Goal: Information Seeking & Learning: Learn about a topic

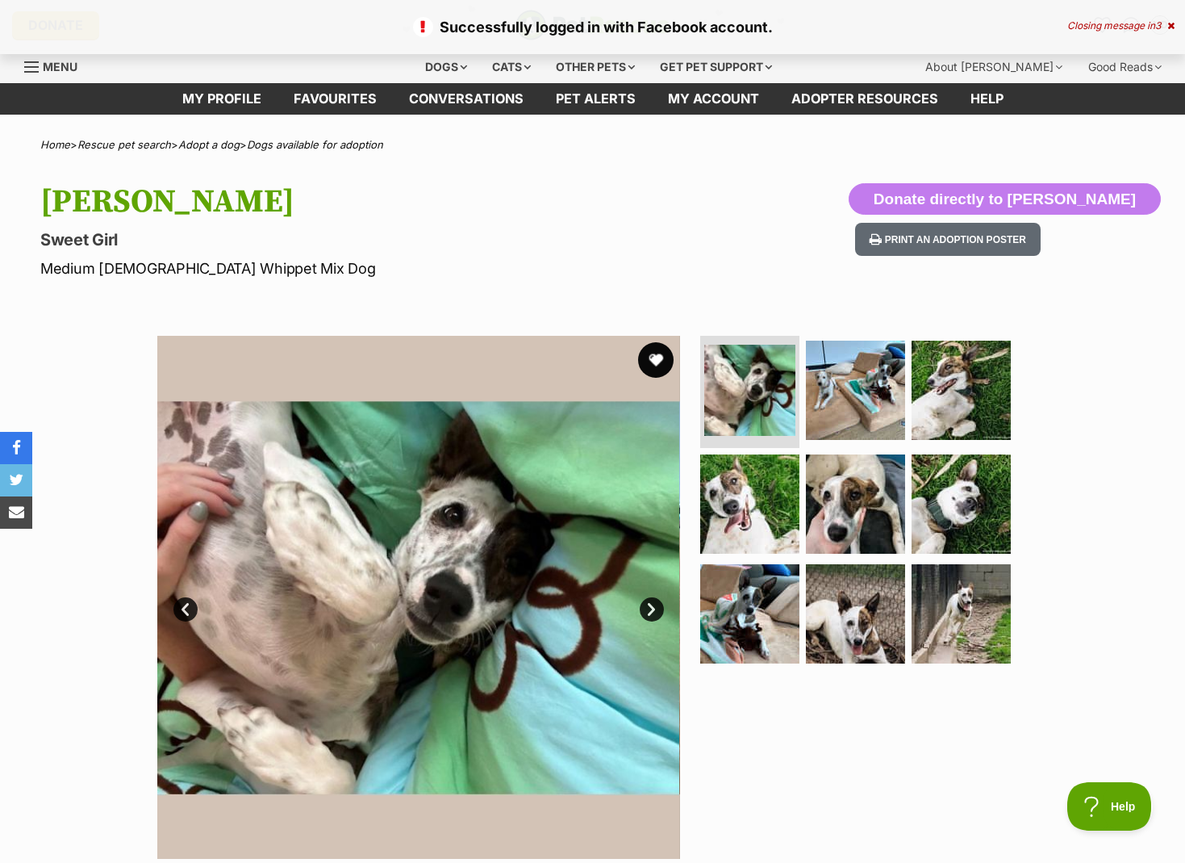
click at [661, 358] on button "favourite" at bounding box center [656, 360] width 36 height 36
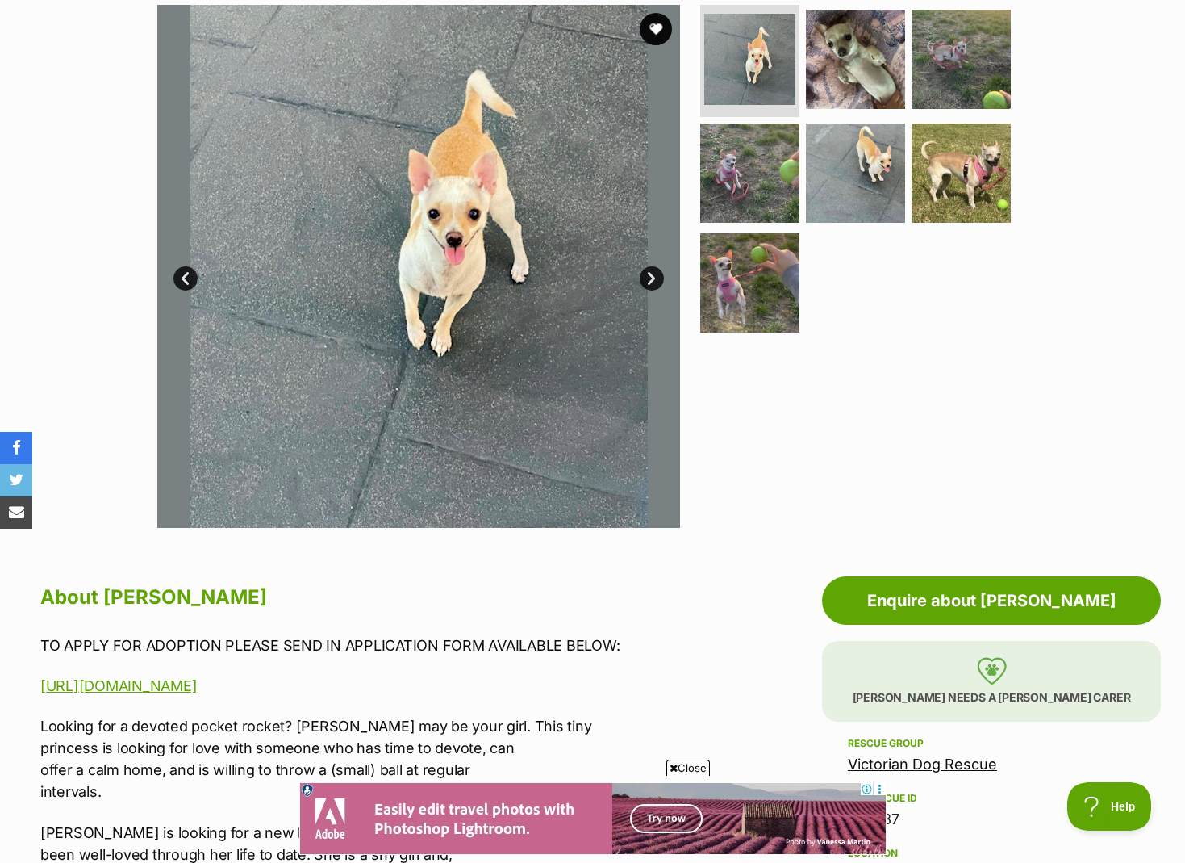
scroll to position [332, 0]
click at [659, 280] on link "Next" at bounding box center [652, 278] width 24 height 24
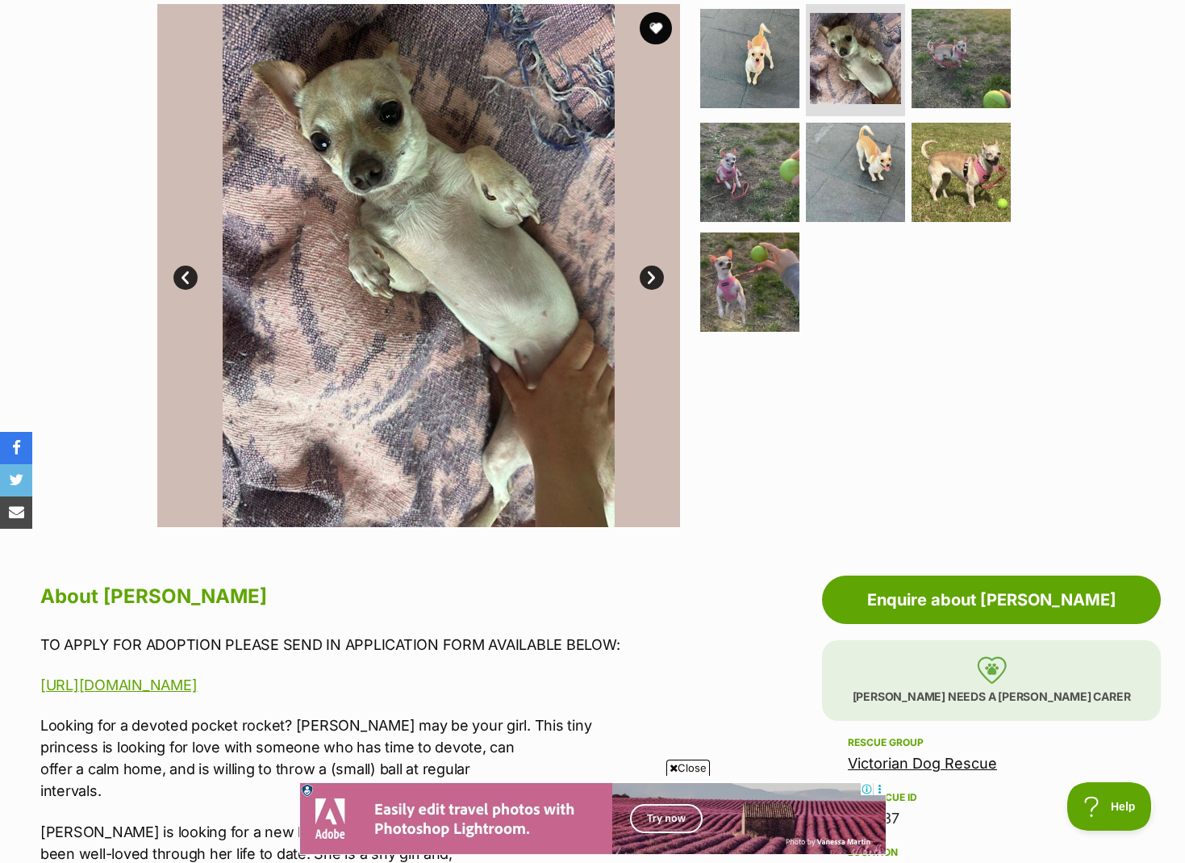
click at [660, 280] on link "Next" at bounding box center [652, 278] width 24 height 24
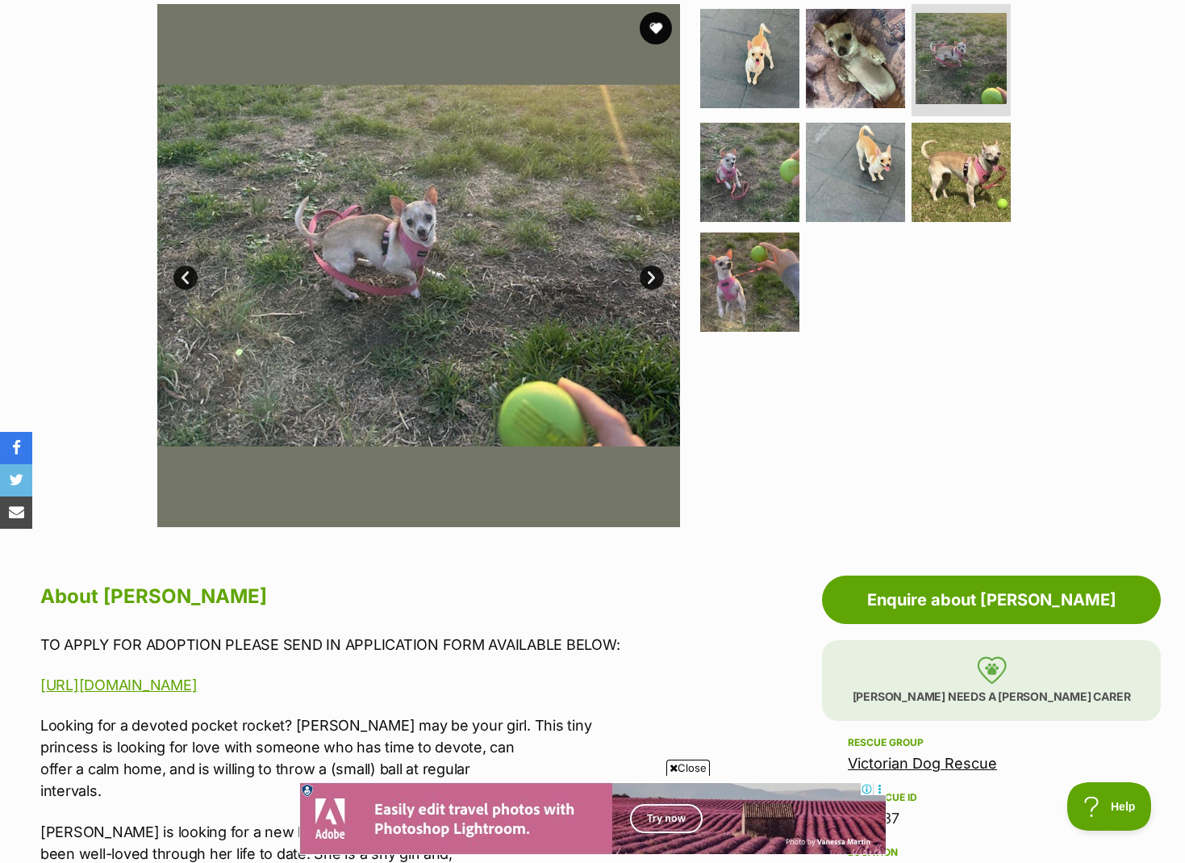
click at [660, 280] on link "Next" at bounding box center [652, 278] width 24 height 24
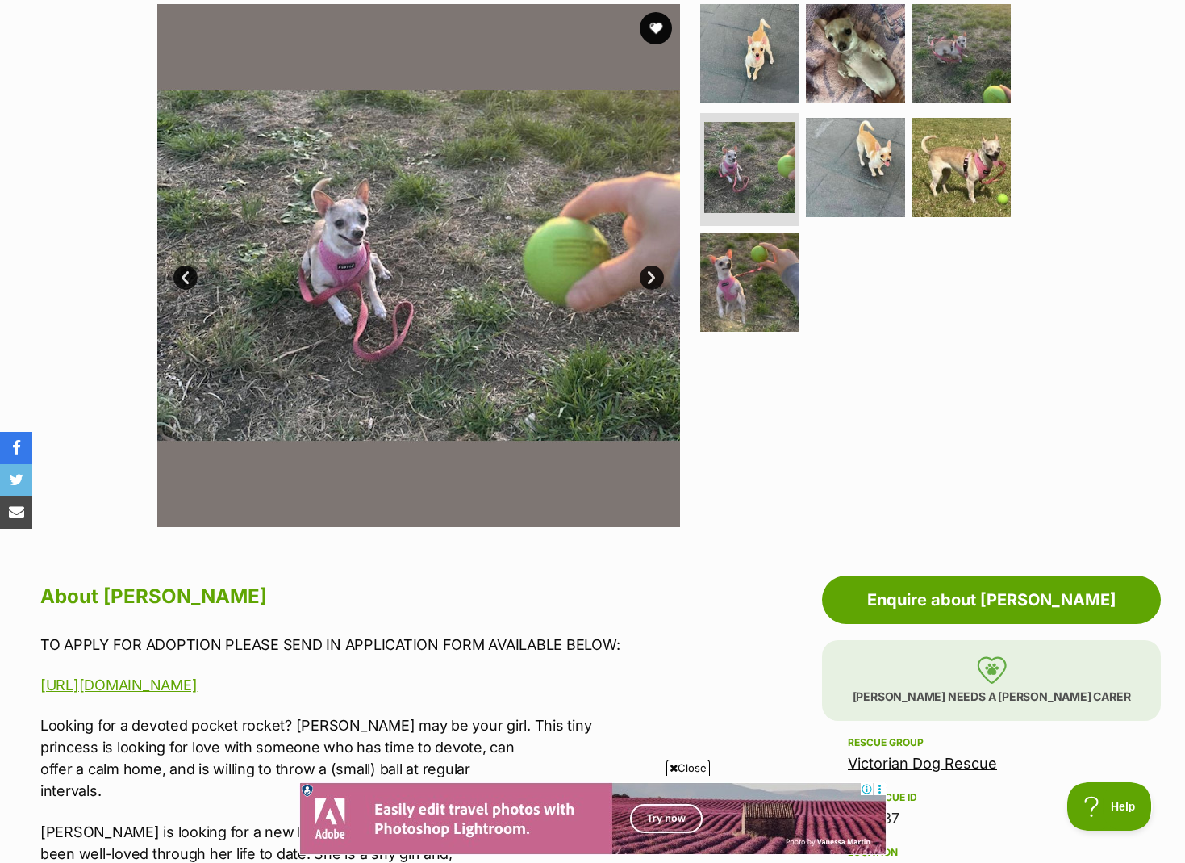
click at [660, 281] on link "Next" at bounding box center [652, 278] width 24 height 24
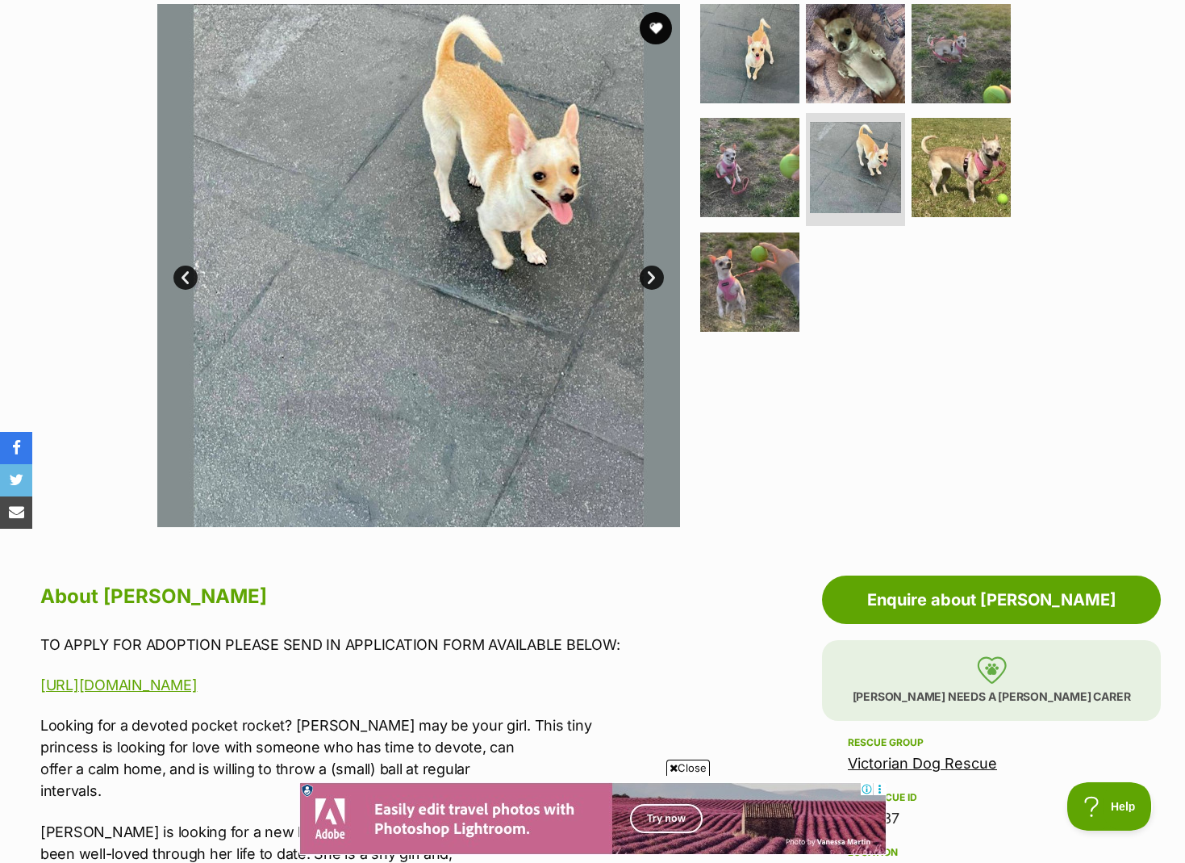
click at [662, 281] on link "Next" at bounding box center [652, 278] width 24 height 24
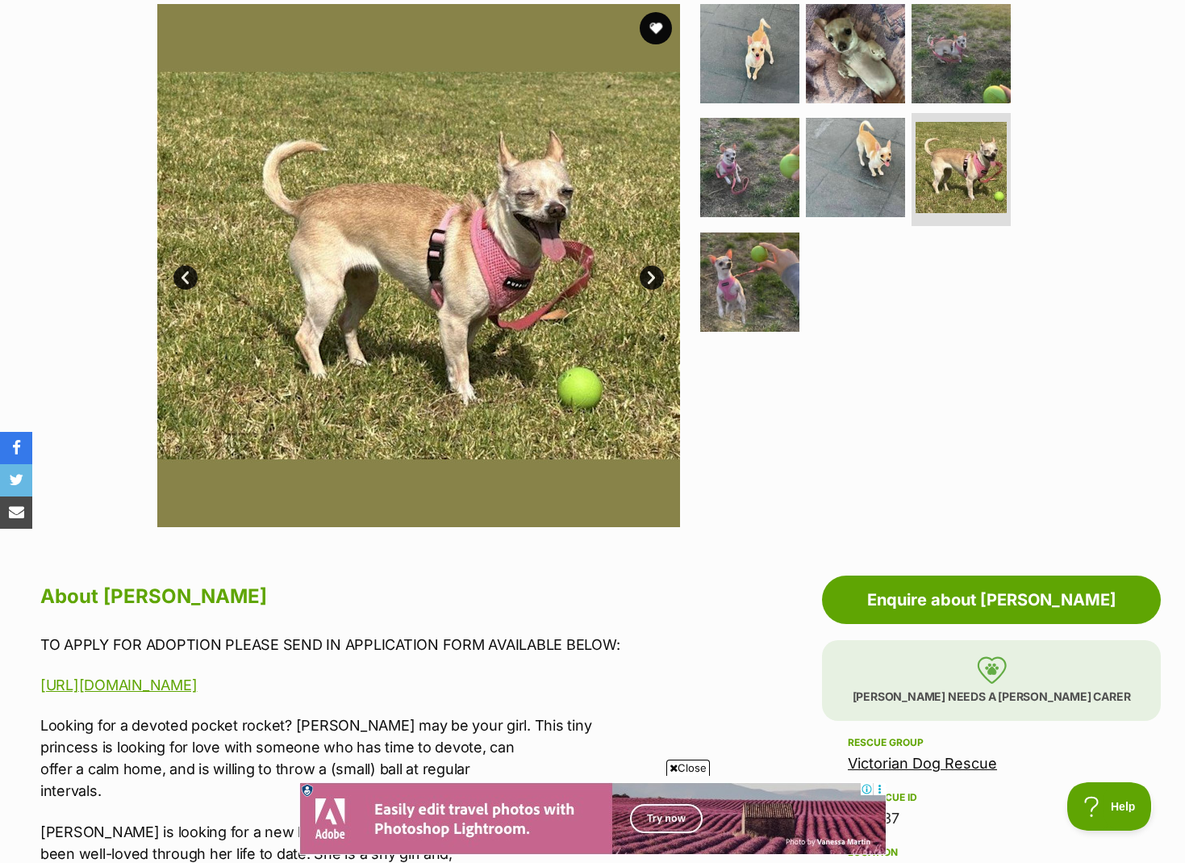
click at [662, 280] on link "Next" at bounding box center [652, 278] width 24 height 24
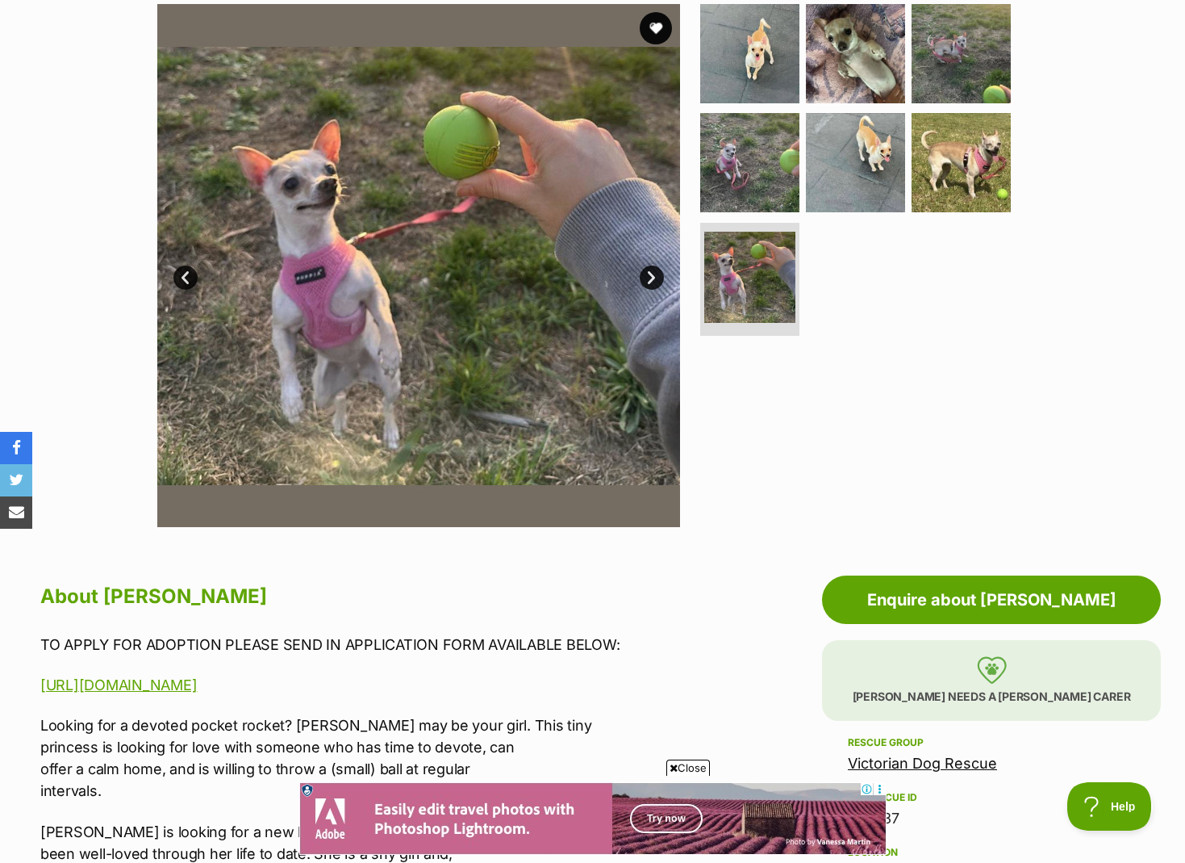
click at [662, 278] on link "Next" at bounding box center [652, 278] width 24 height 24
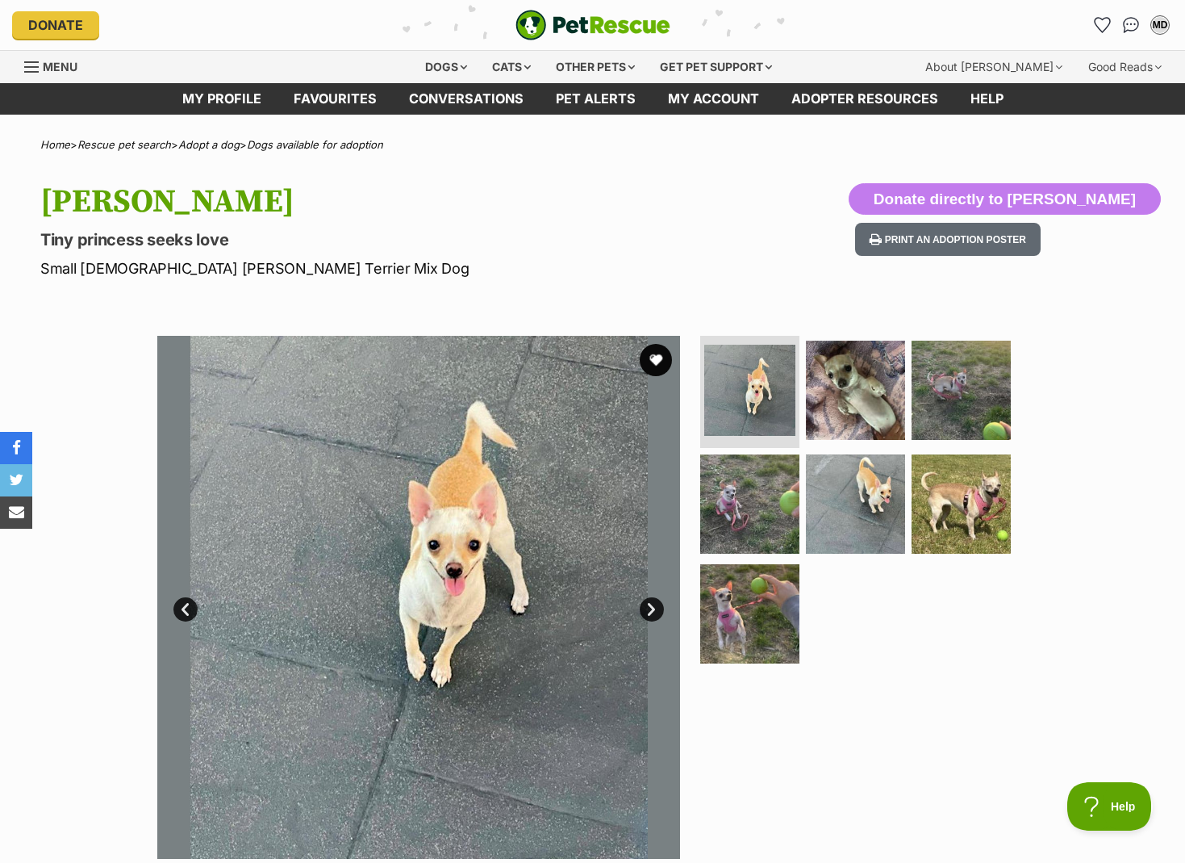
scroll to position [0, 0]
click at [738, 385] on img at bounding box center [750, 390] width 96 height 96
click at [843, 398] on img at bounding box center [856, 389] width 104 height 104
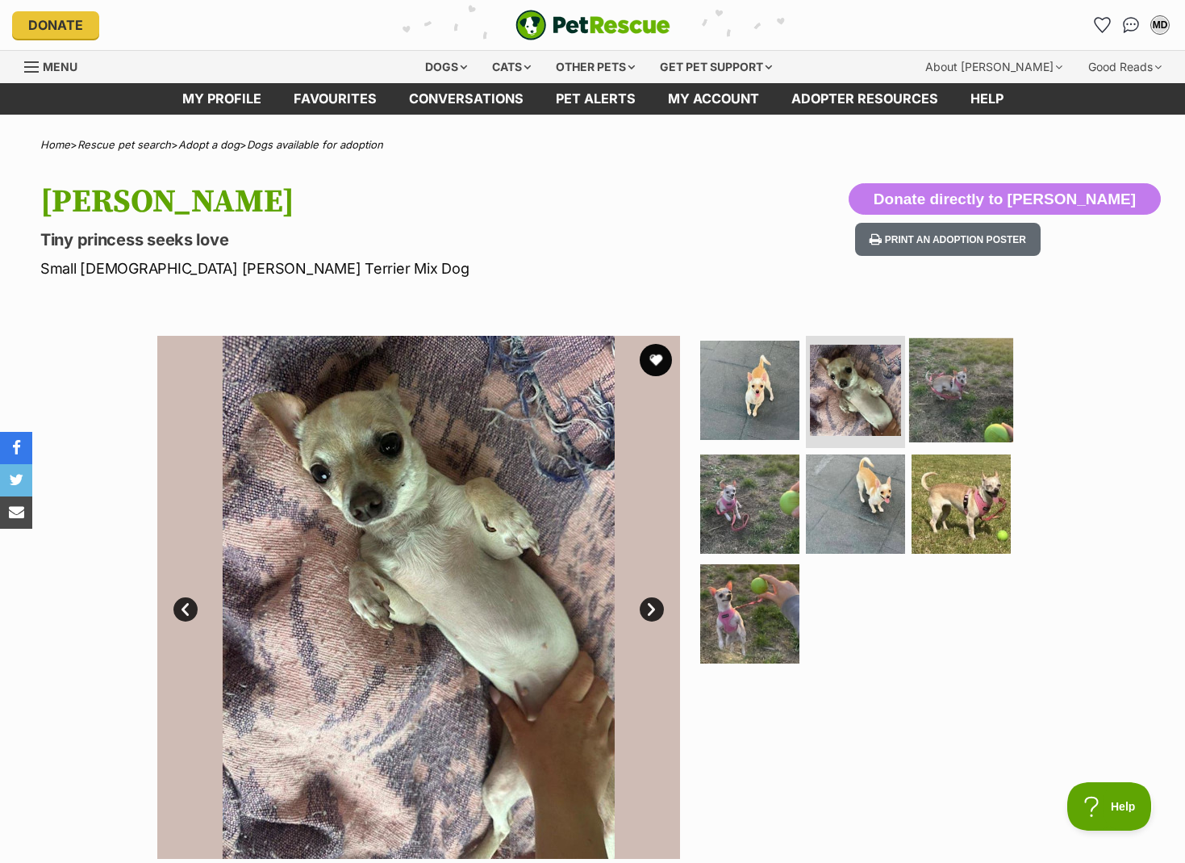
click at [922, 400] on img at bounding box center [961, 389] width 104 height 104
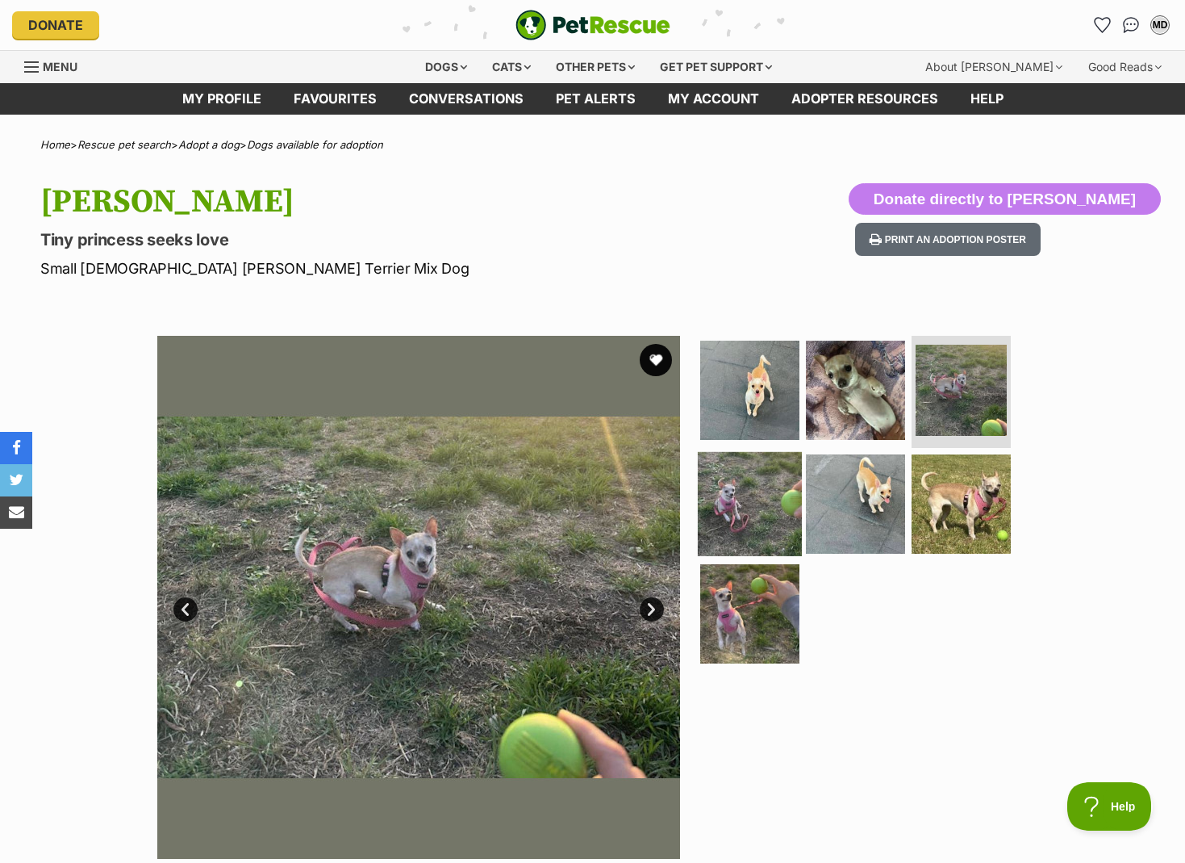
click at [765, 490] on img at bounding box center [750, 504] width 104 height 104
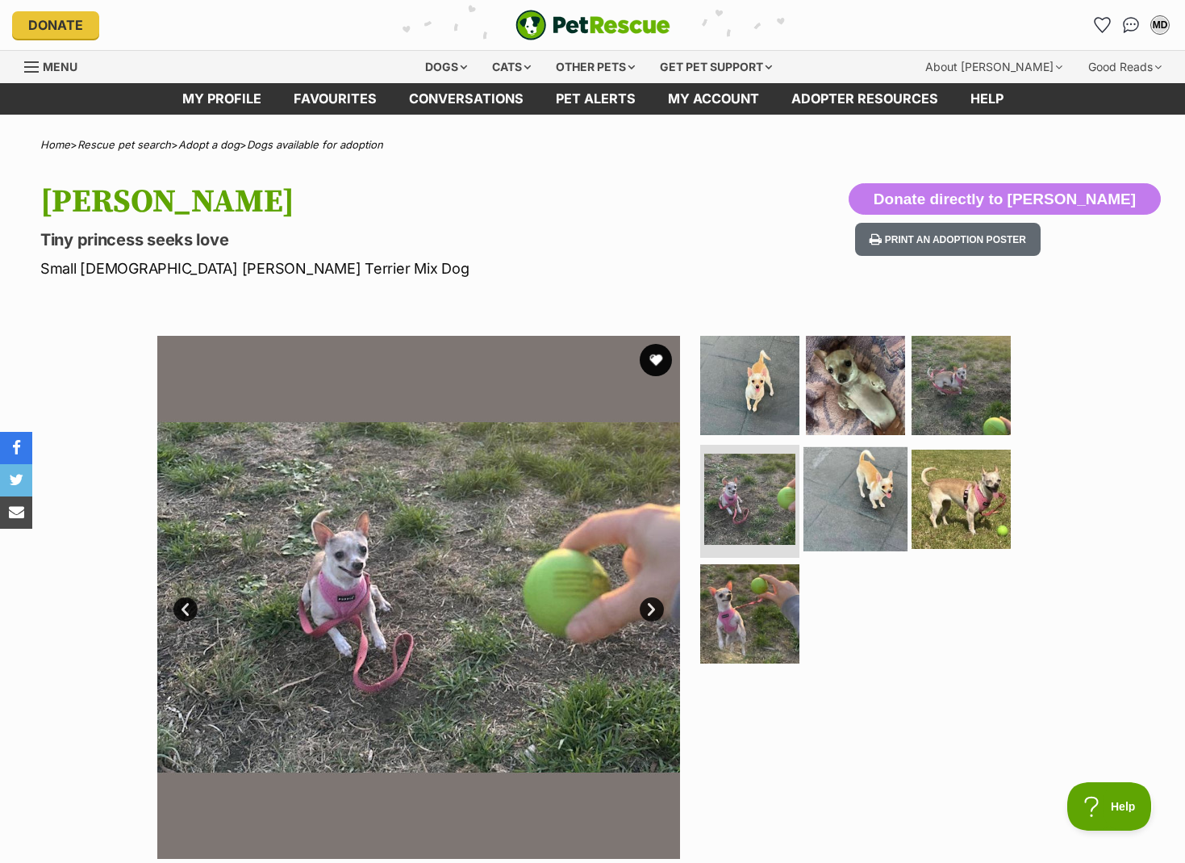
click at [822, 501] on img at bounding box center [856, 499] width 104 height 104
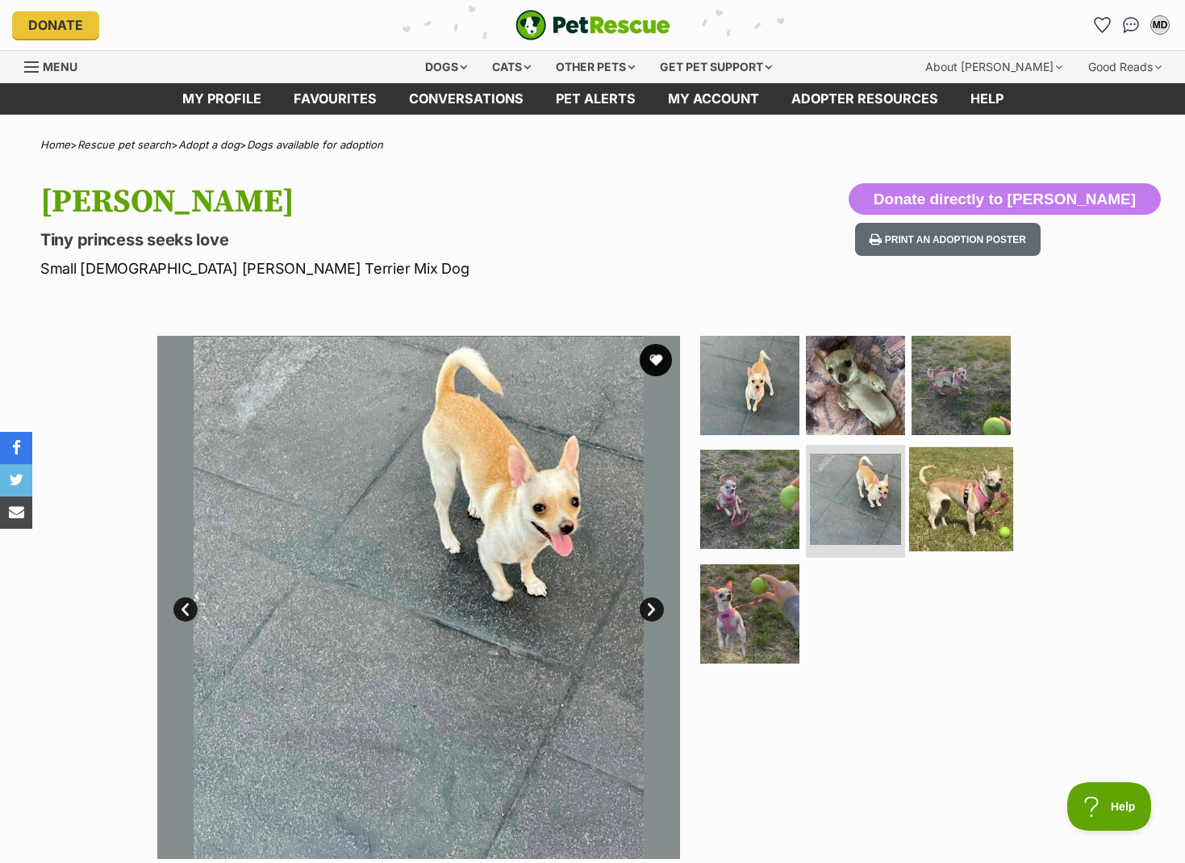
click at [930, 483] on img at bounding box center [961, 499] width 104 height 104
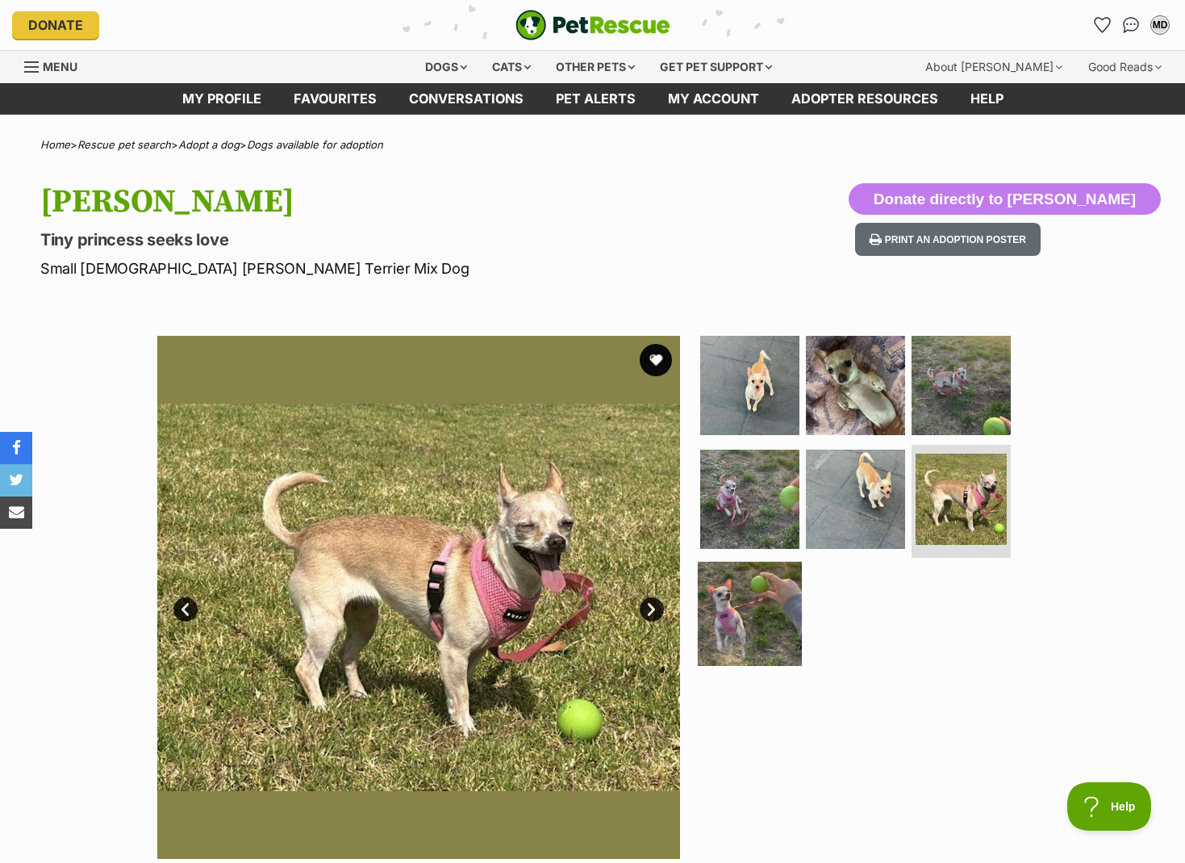
click at [791, 606] on img at bounding box center [750, 614] width 104 height 104
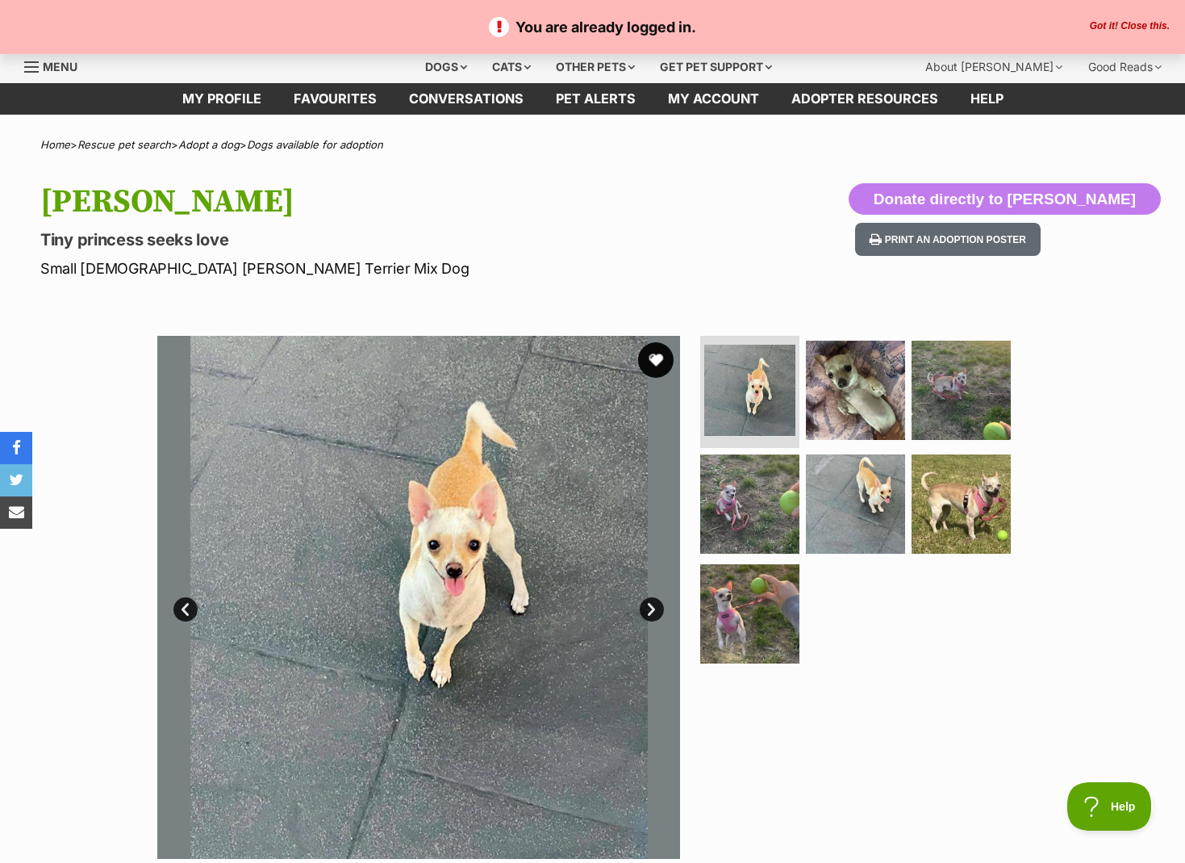
click at [654, 360] on button "favourite" at bounding box center [656, 360] width 36 height 36
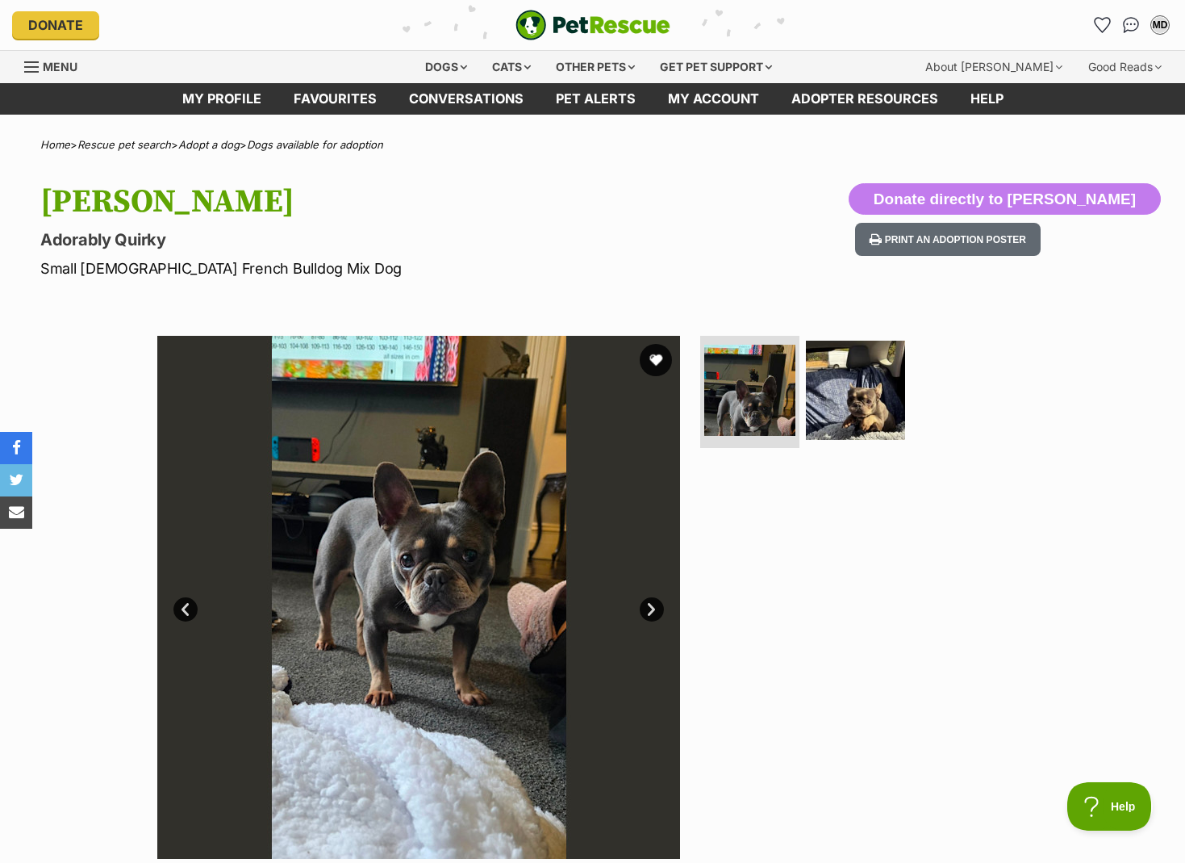
click at [649, 608] on link "Next" at bounding box center [652, 609] width 24 height 24
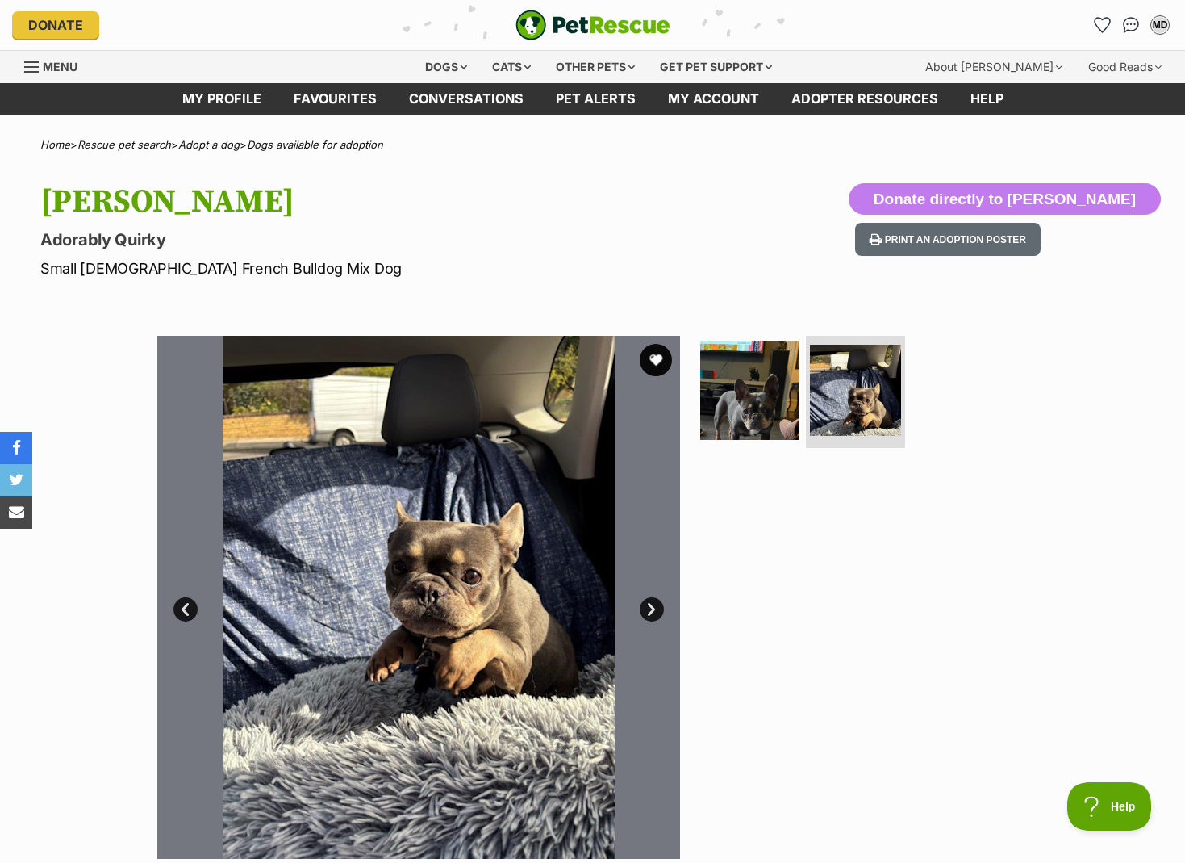
click at [649, 608] on link "Next" at bounding box center [652, 609] width 24 height 24
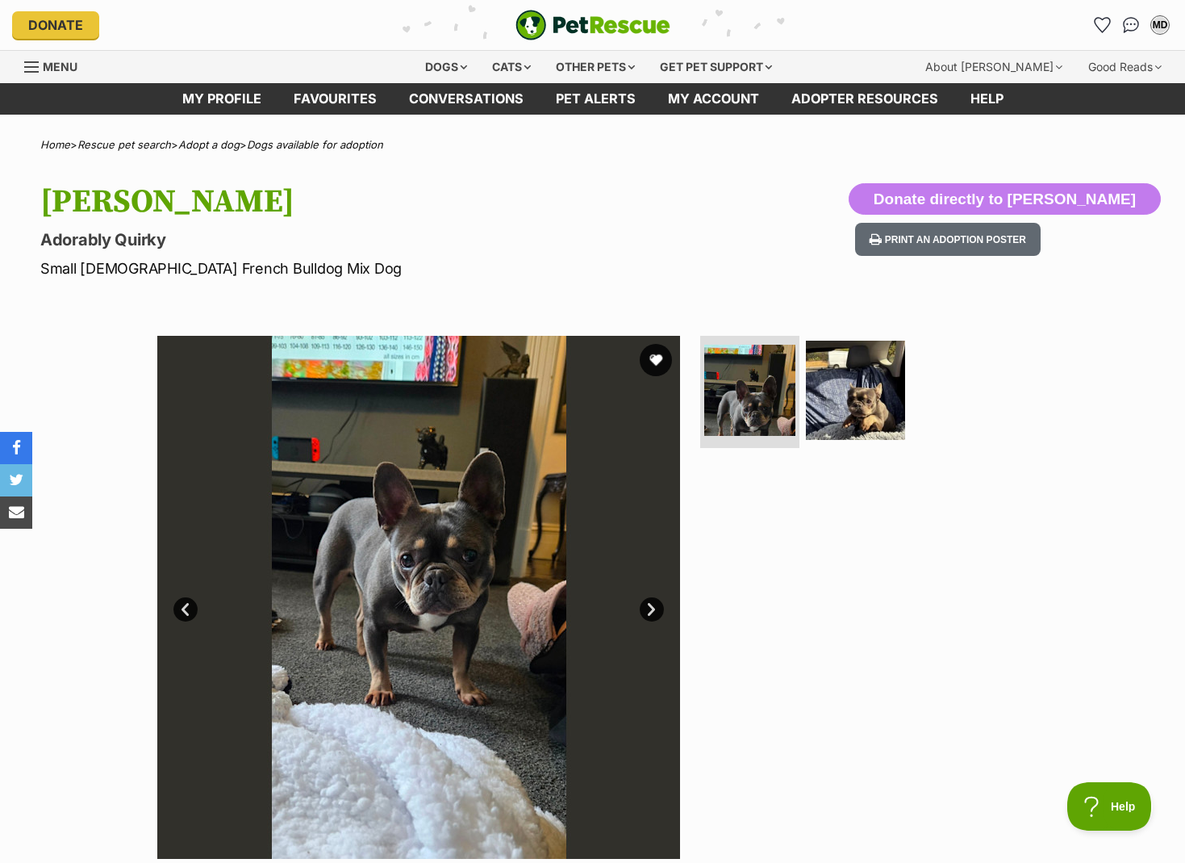
click at [649, 608] on link "Next" at bounding box center [652, 609] width 24 height 24
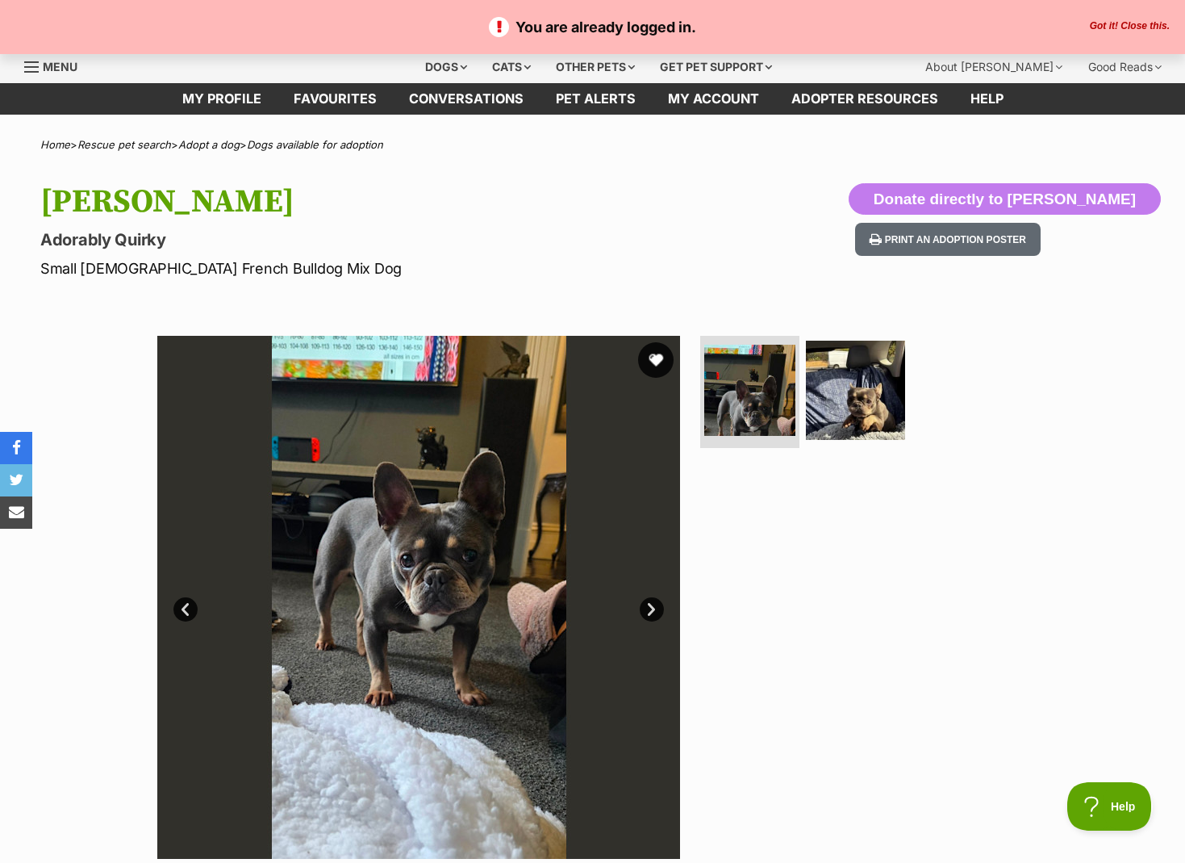
click at [657, 355] on button "favourite" at bounding box center [656, 360] width 36 height 36
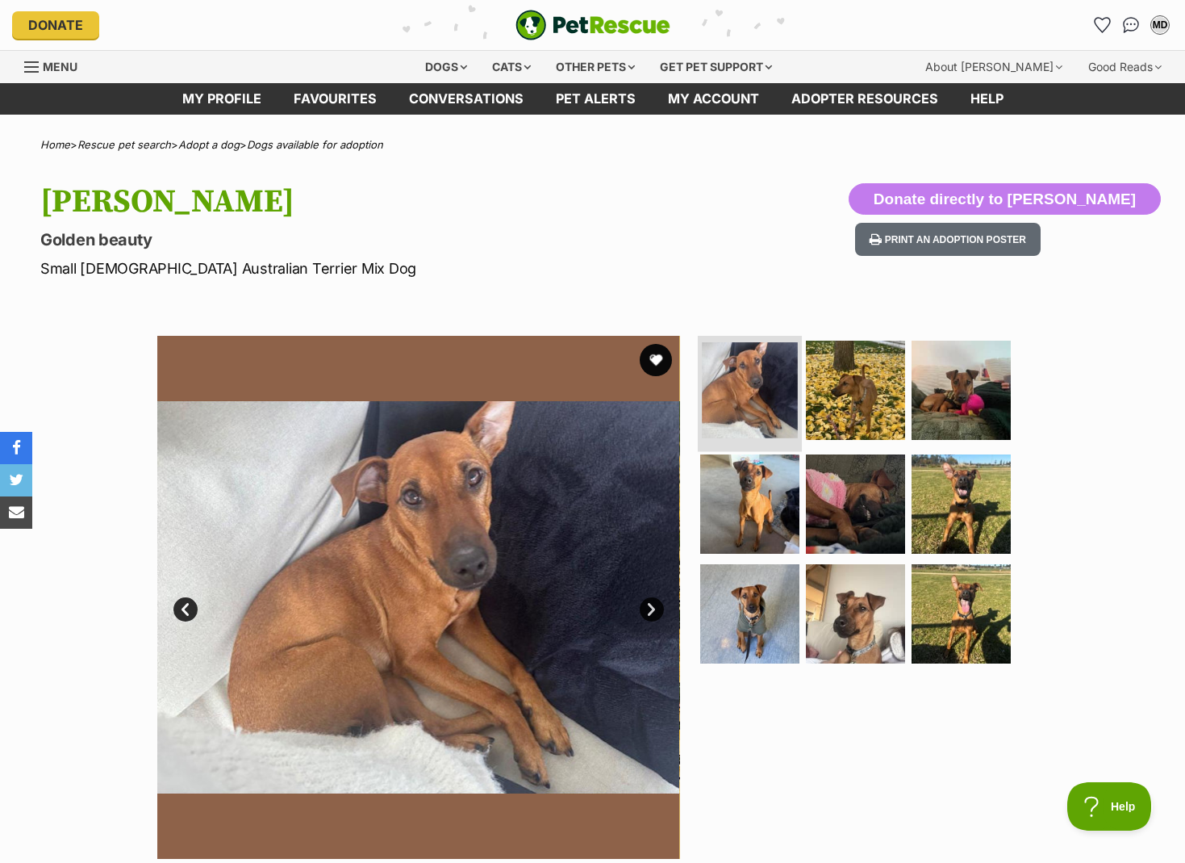
click at [741, 387] on img at bounding box center [750, 390] width 96 height 96
click at [853, 376] on img at bounding box center [856, 389] width 104 height 104
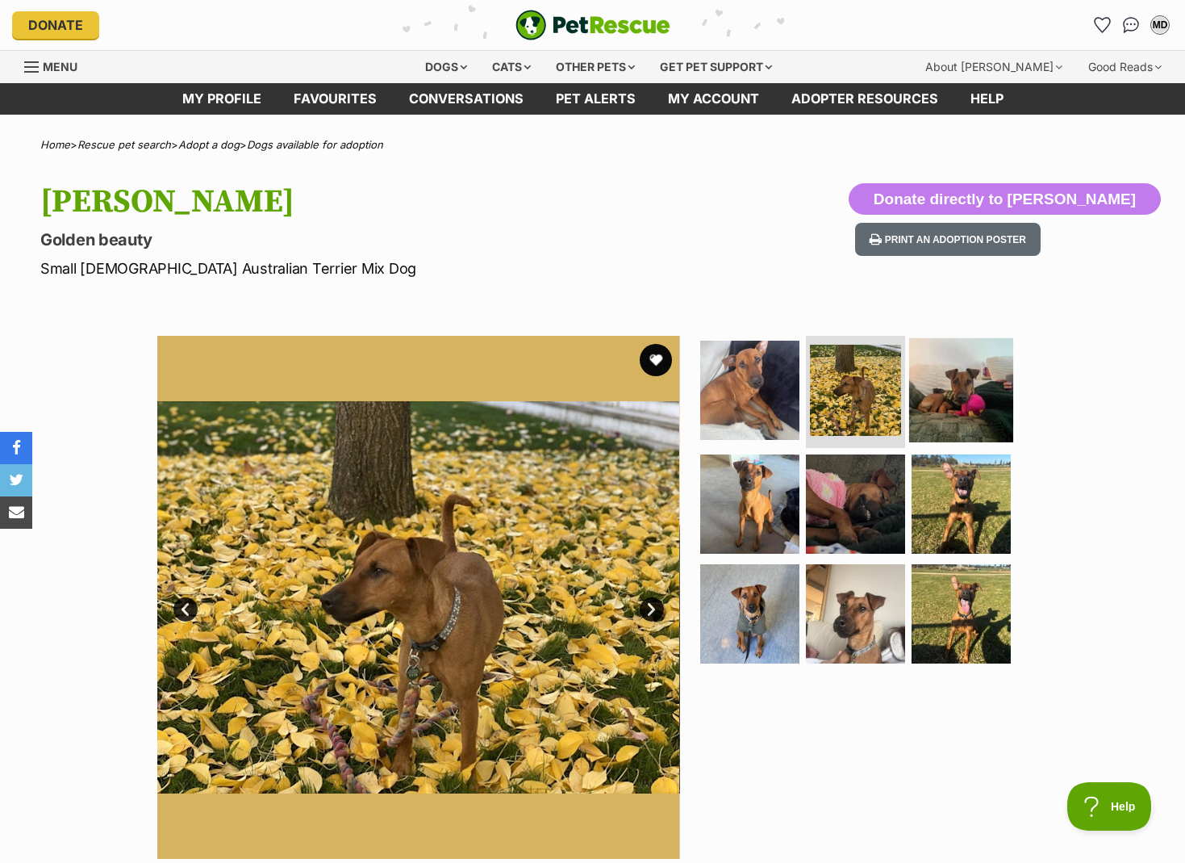
click at [929, 376] on img at bounding box center [961, 389] width 104 height 104
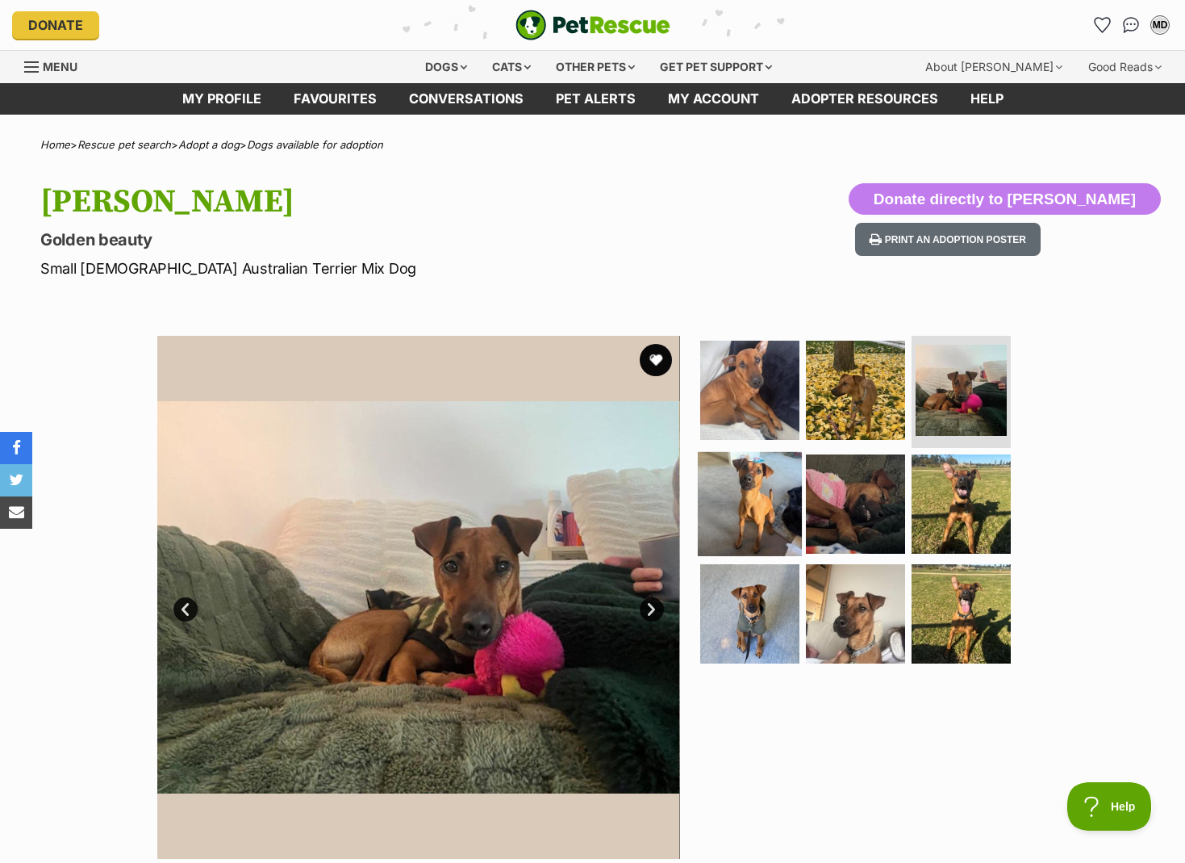
click at [766, 490] on img at bounding box center [750, 504] width 104 height 104
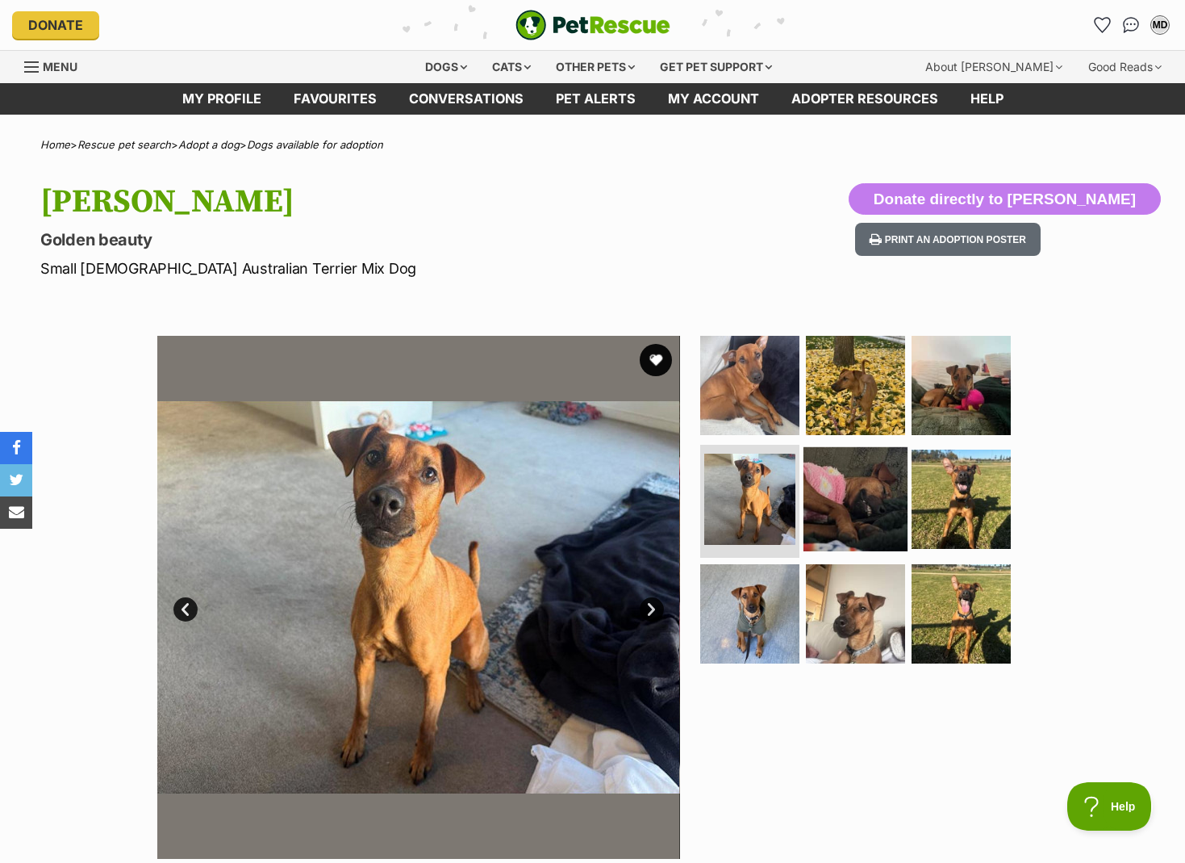
click at [826, 481] on img at bounding box center [856, 499] width 104 height 104
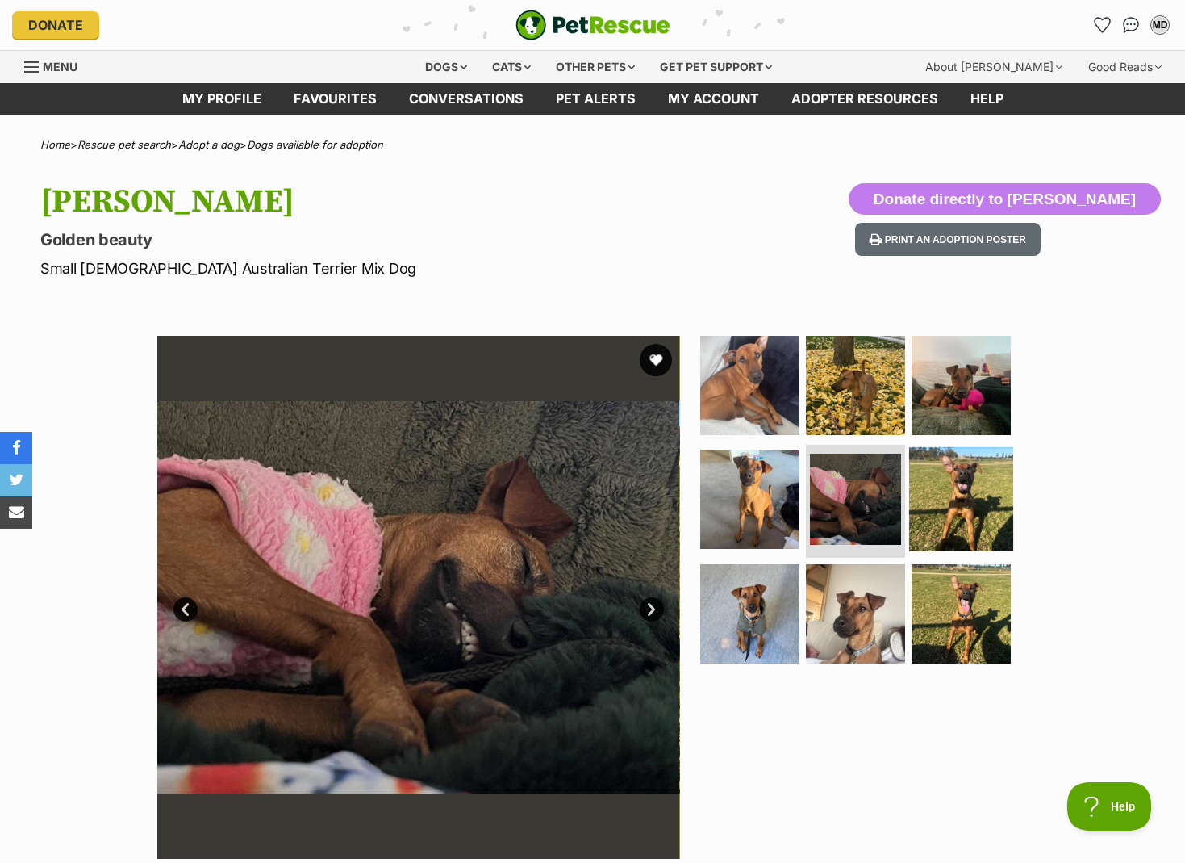
click at [909, 484] on img at bounding box center [961, 499] width 104 height 104
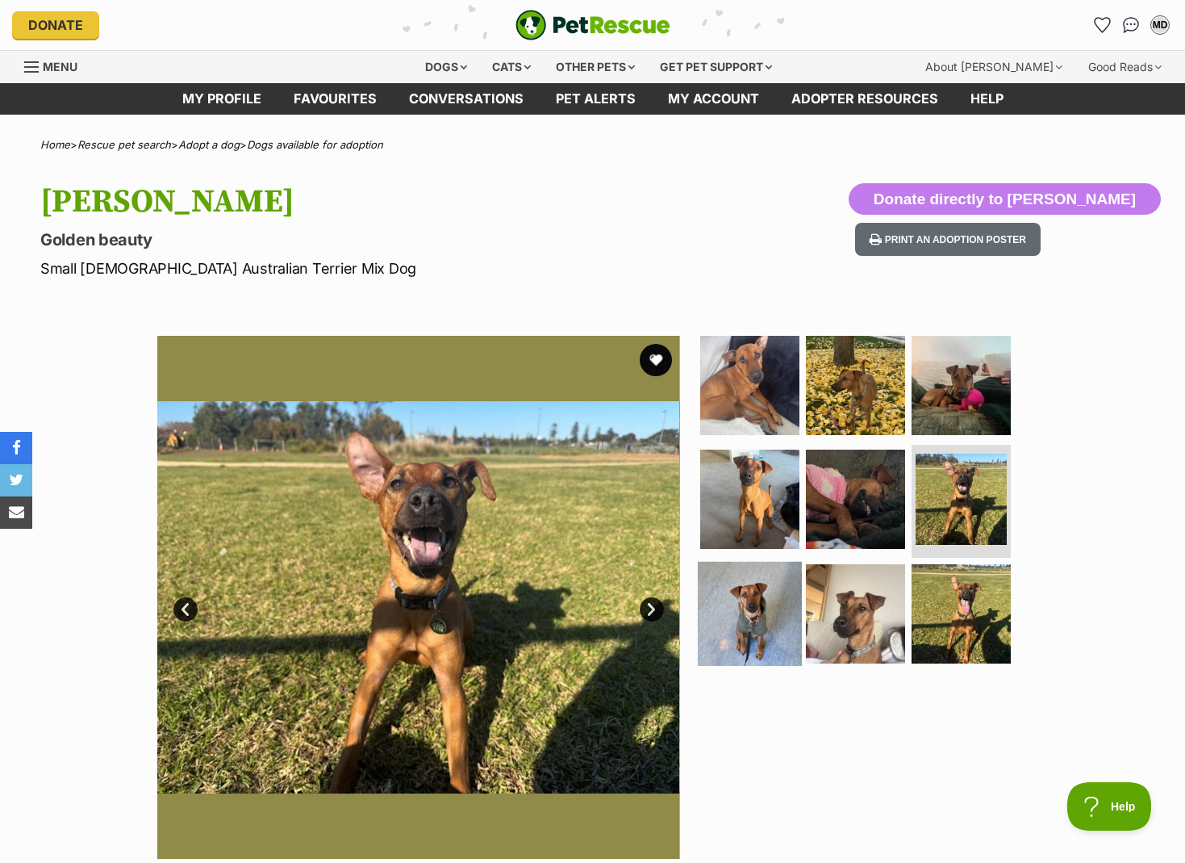
click at [763, 593] on img at bounding box center [750, 614] width 104 height 104
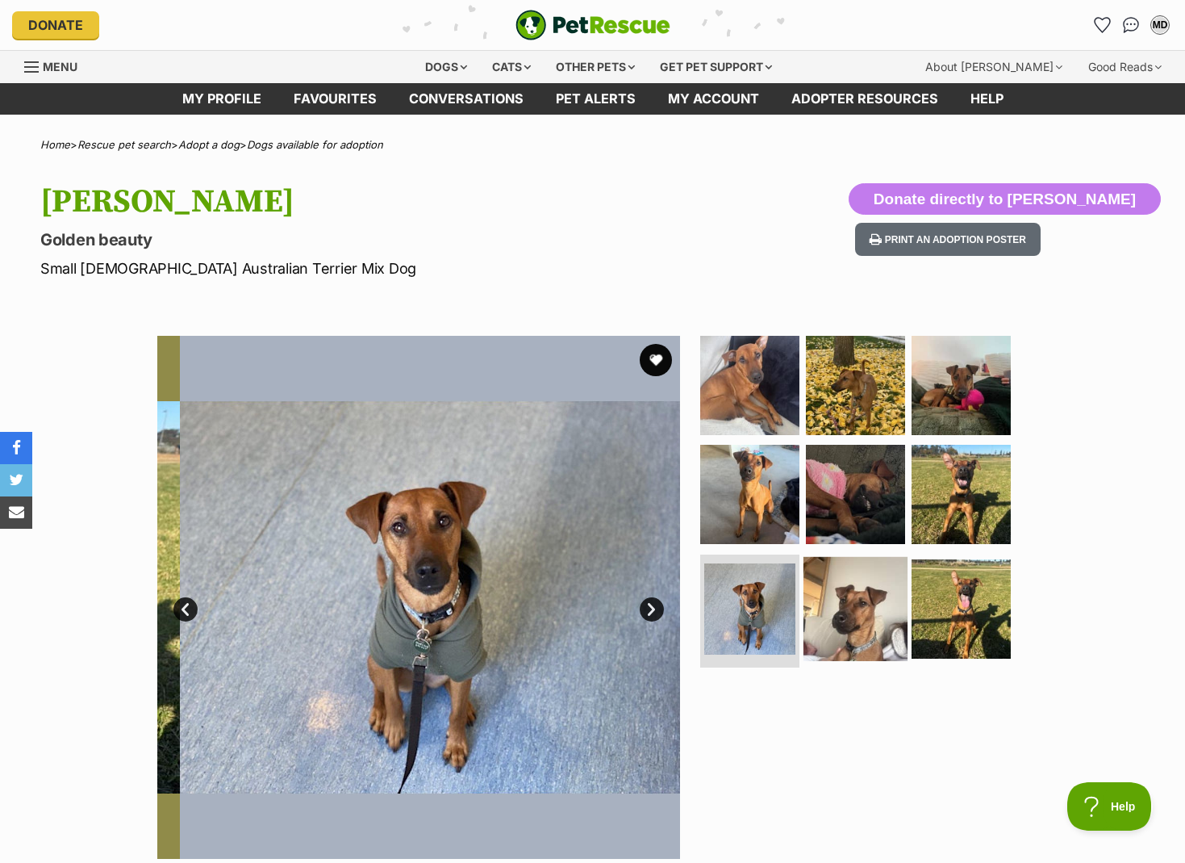
click at [843, 593] on img at bounding box center [856, 609] width 104 height 104
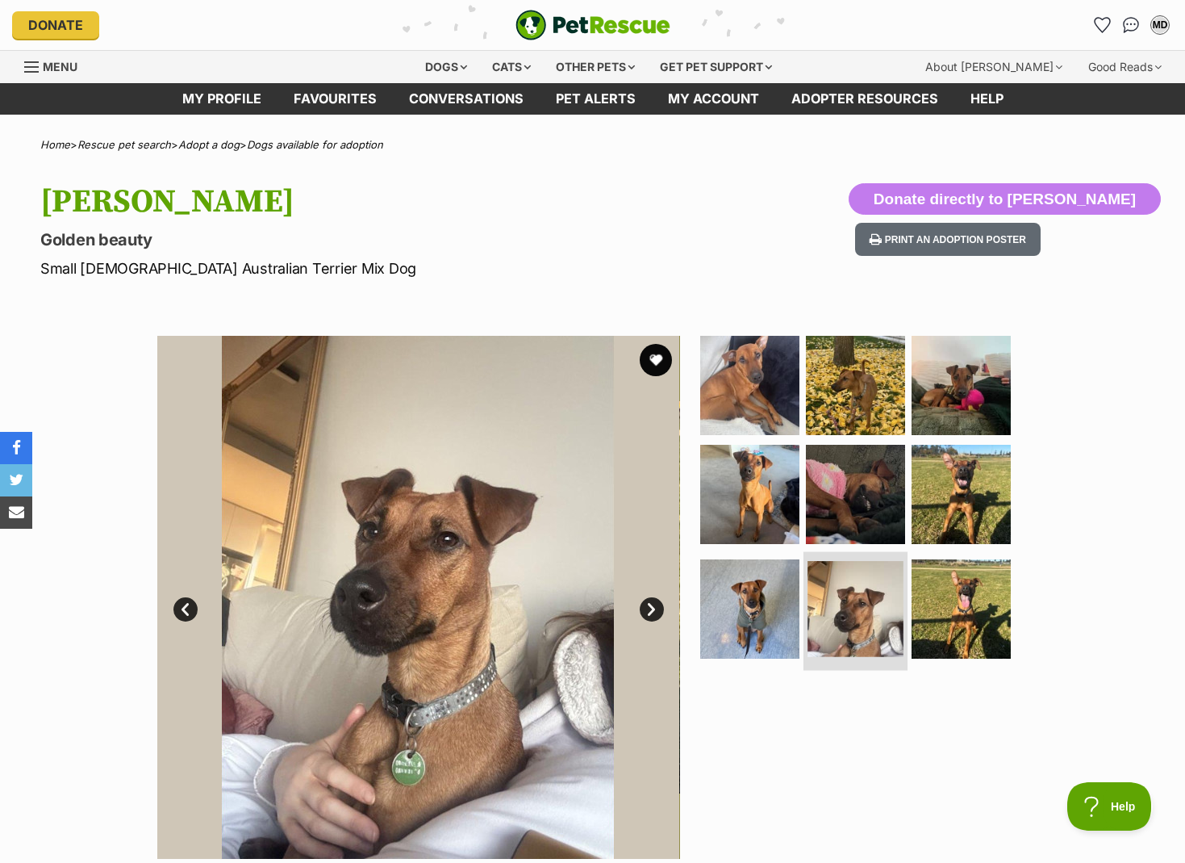
click at [899, 587] on img at bounding box center [856, 609] width 96 height 96
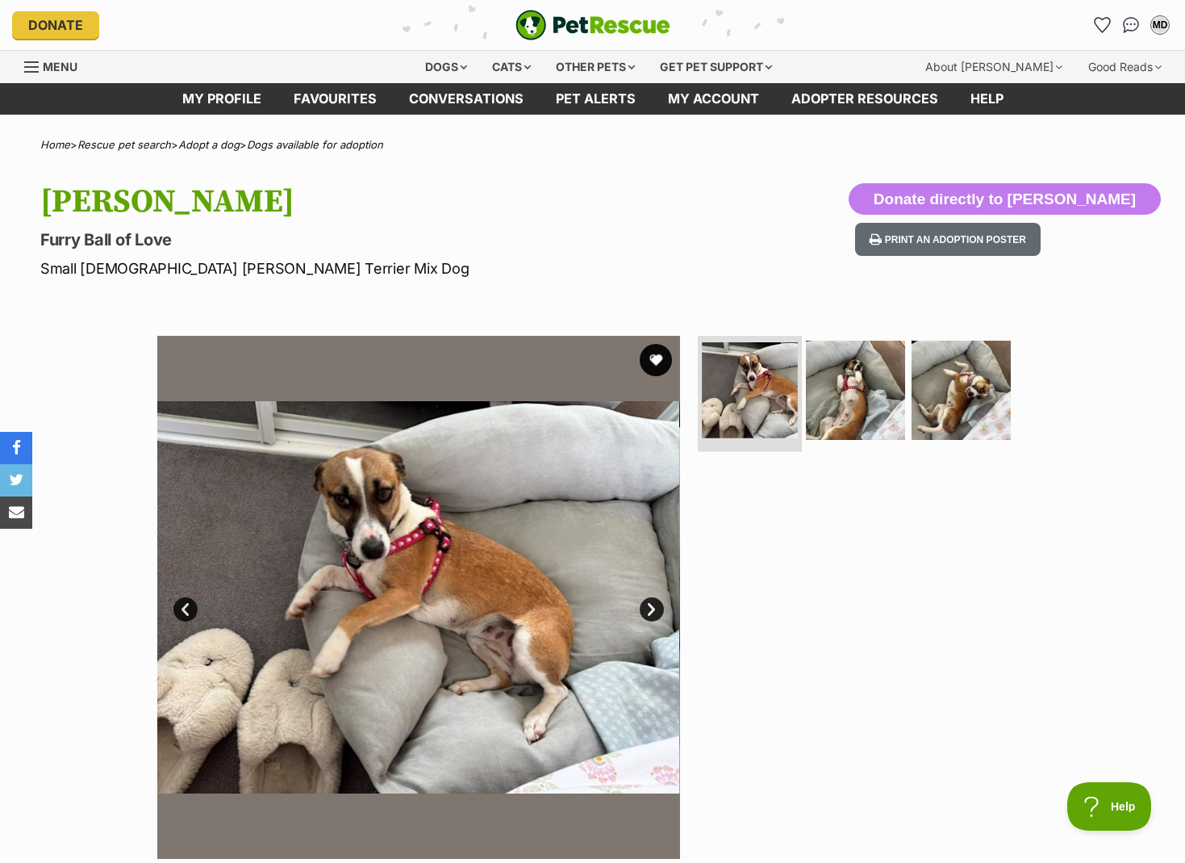
click at [770, 399] on img at bounding box center [750, 390] width 96 height 96
click at [844, 393] on img at bounding box center [856, 389] width 104 height 104
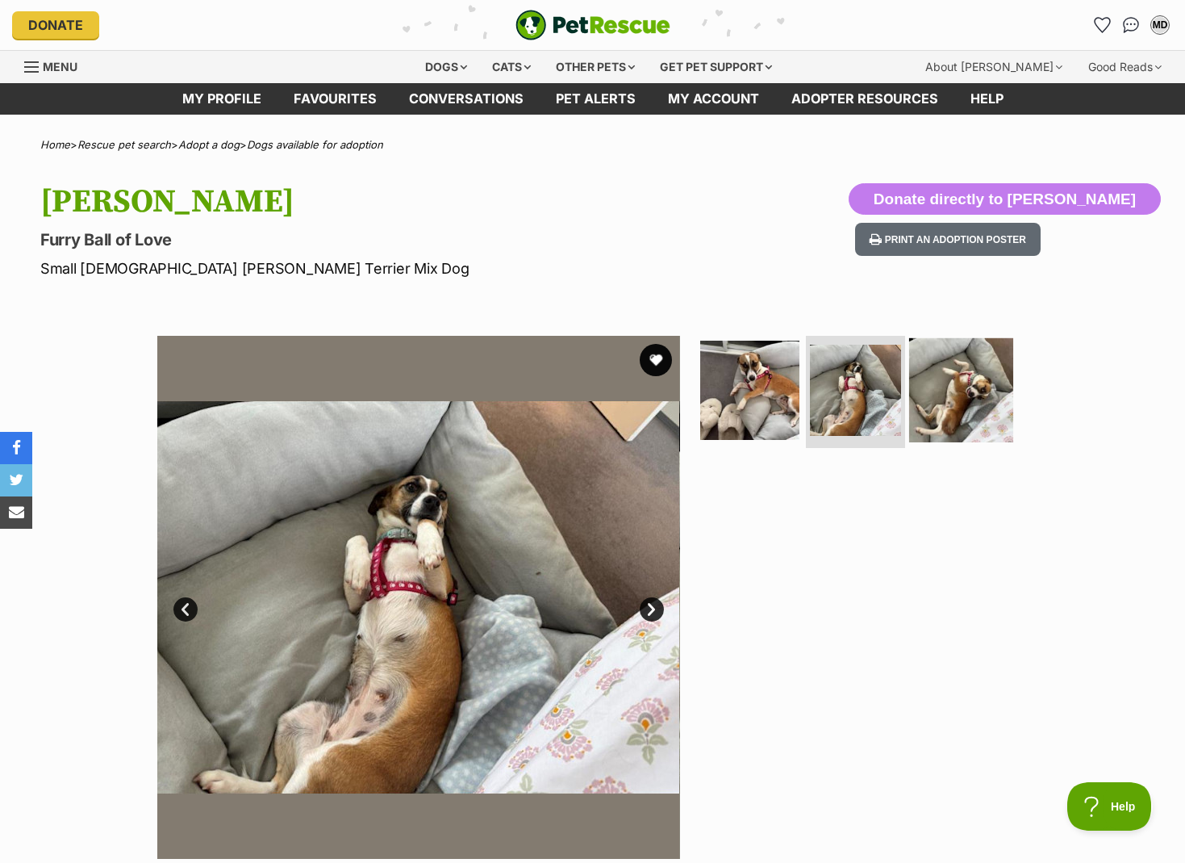
click at [920, 393] on img at bounding box center [961, 389] width 104 height 104
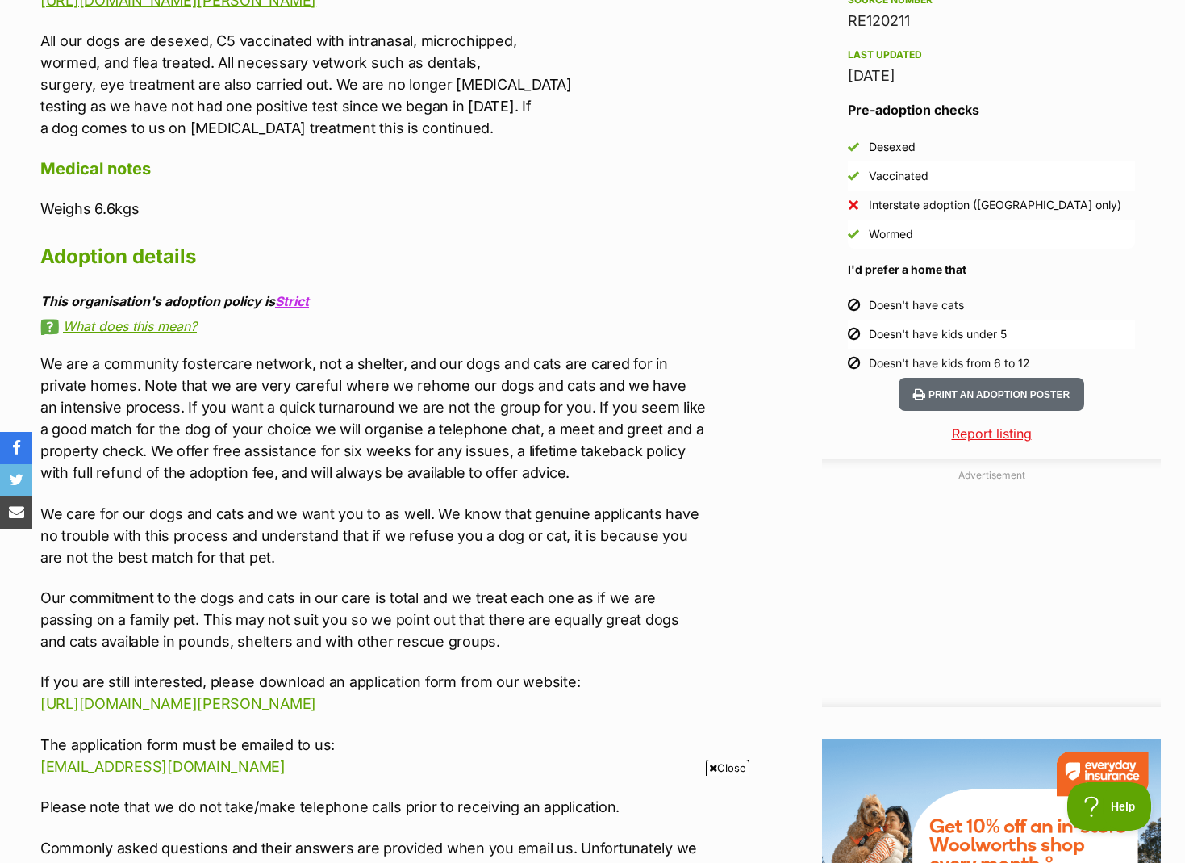
scroll to position [1378, 0]
